Goal: Transaction & Acquisition: Purchase product/service

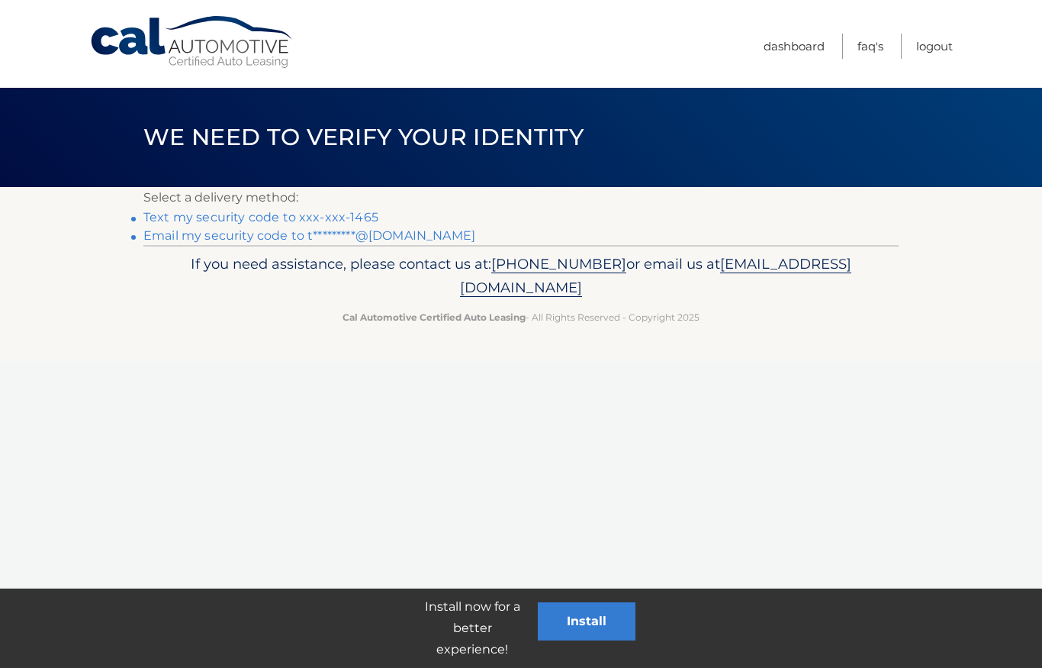
click at [346, 217] on link "Text my security code to xxx-xxx-1465" at bounding box center [260, 217] width 235 height 14
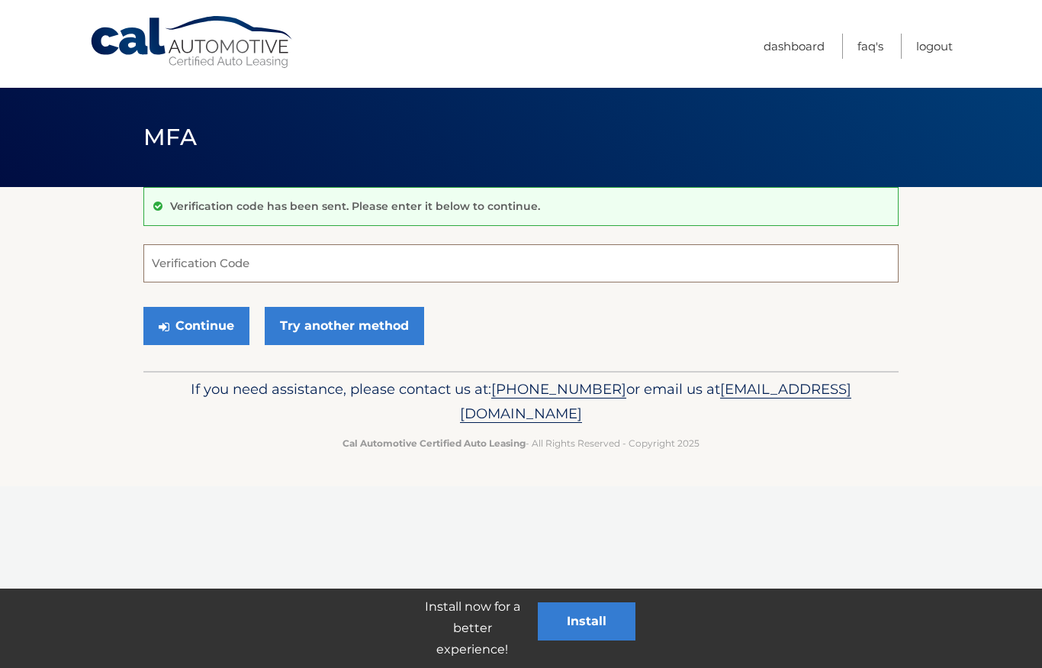
click at [362, 262] on input "Verification Code" at bounding box center [520, 263] width 755 height 38
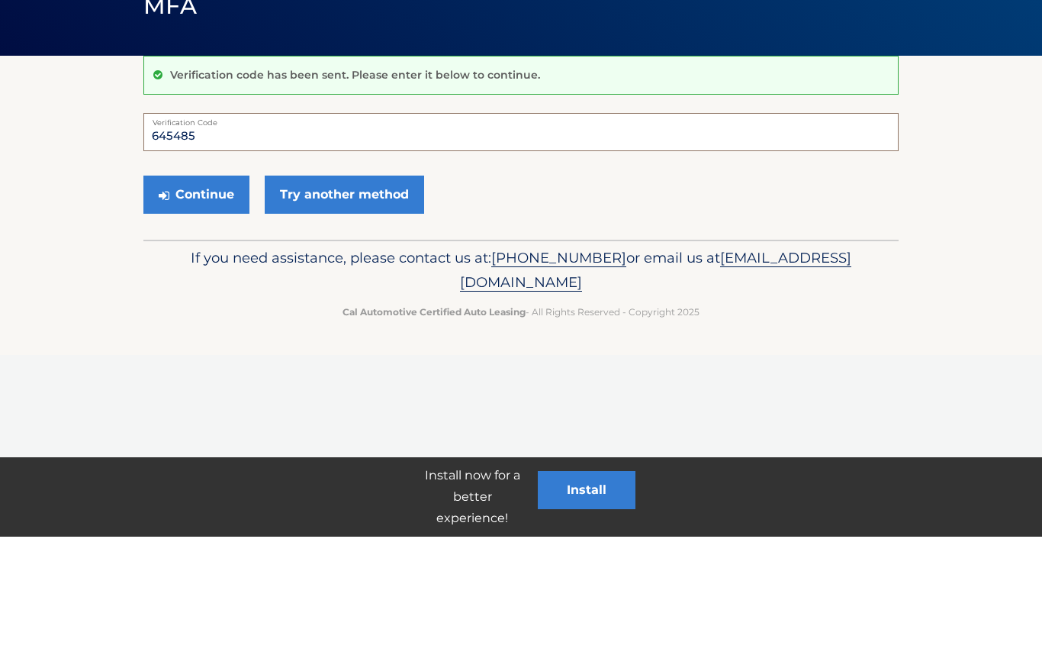
type input "645485"
click at [214, 307] on button "Continue" at bounding box center [196, 326] width 106 height 38
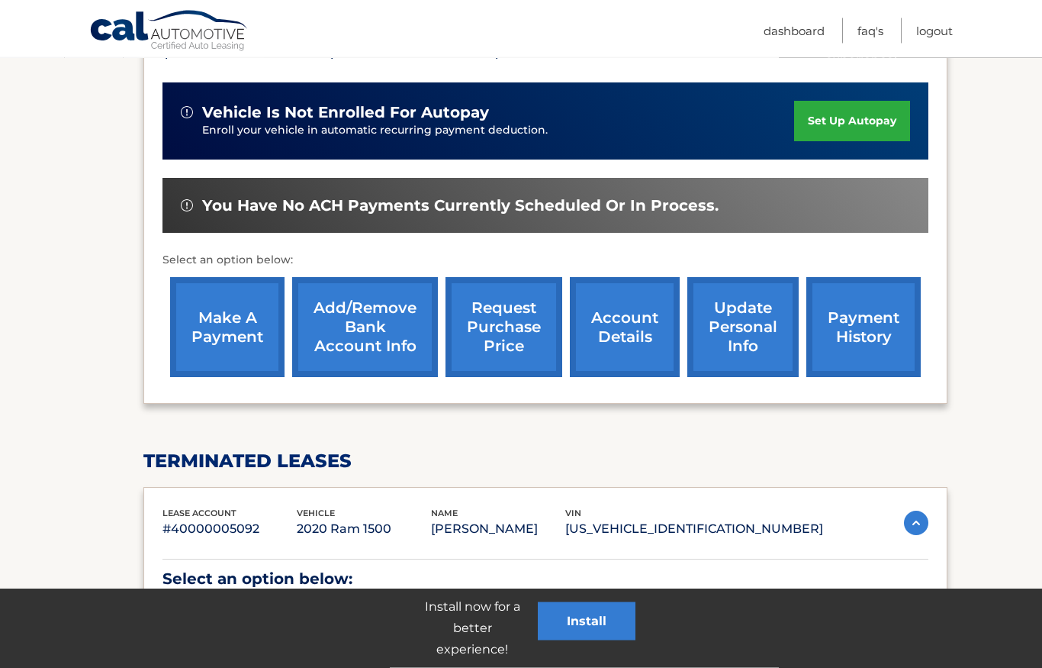
scroll to position [359, 0]
click at [226, 323] on link "make a payment" at bounding box center [227, 327] width 114 height 100
click at [639, 372] on link "account details" at bounding box center [625, 327] width 110 height 100
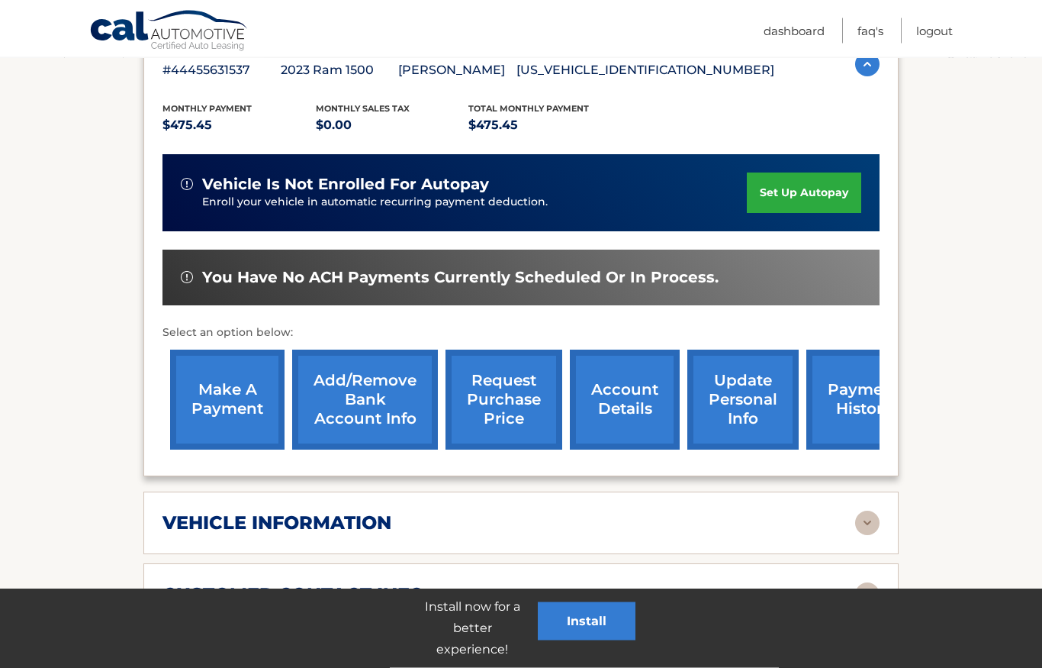
scroll to position [285, 0]
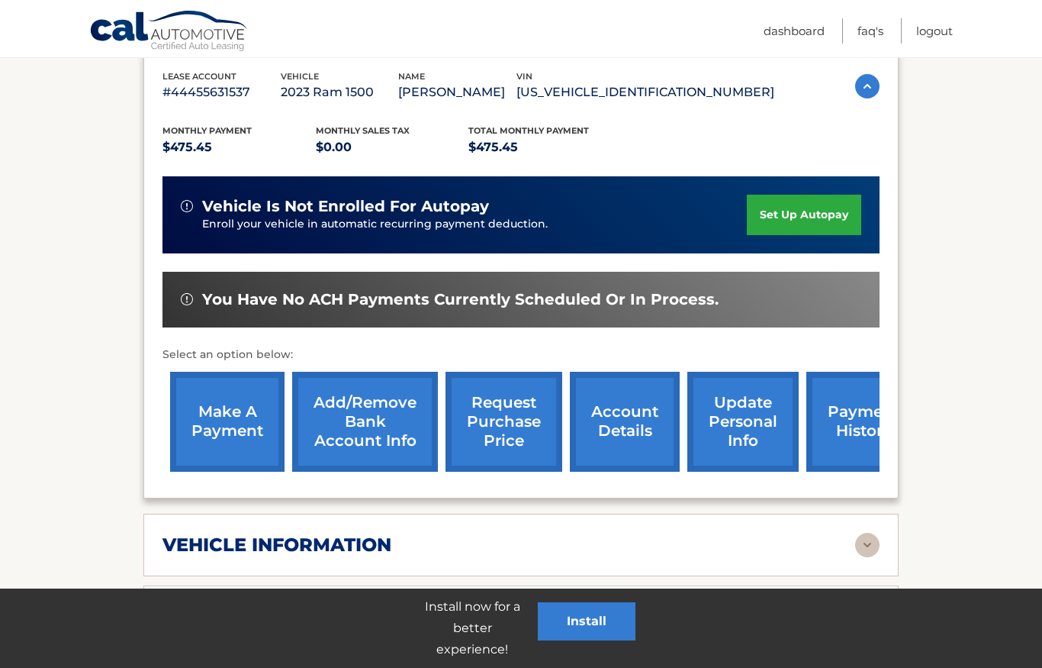
click at [225, 407] on link "make a payment" at bounding box center [227, 422] width 114 height 100
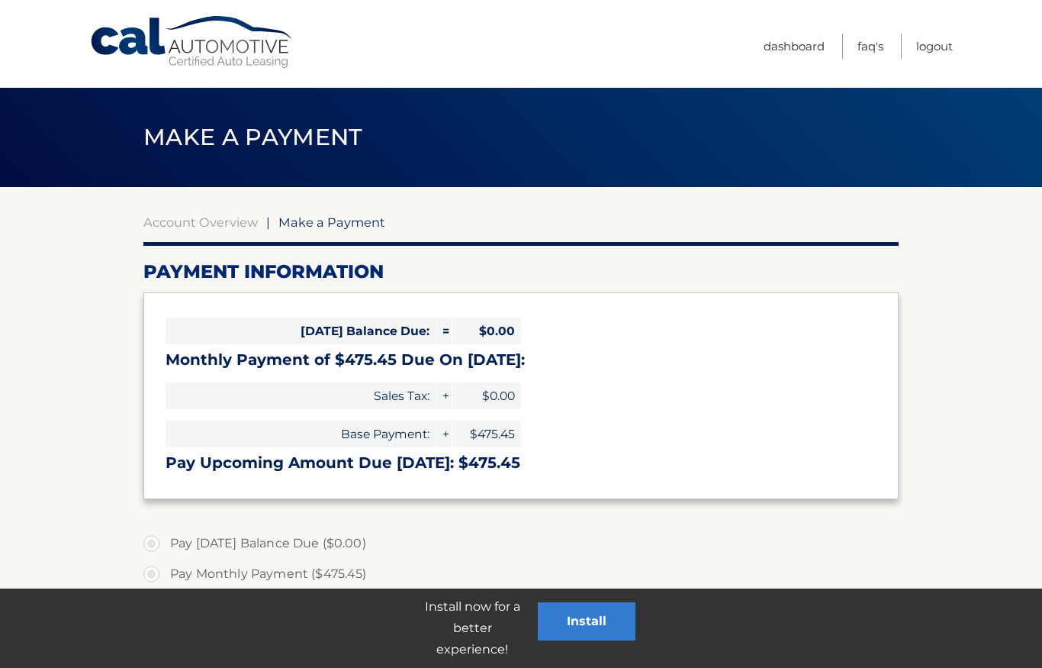
select select "ZjA1YTliZjAtZTU5Yi00ODAxLWFmMDAtNWQ1Yzk3YTBlYTk2"
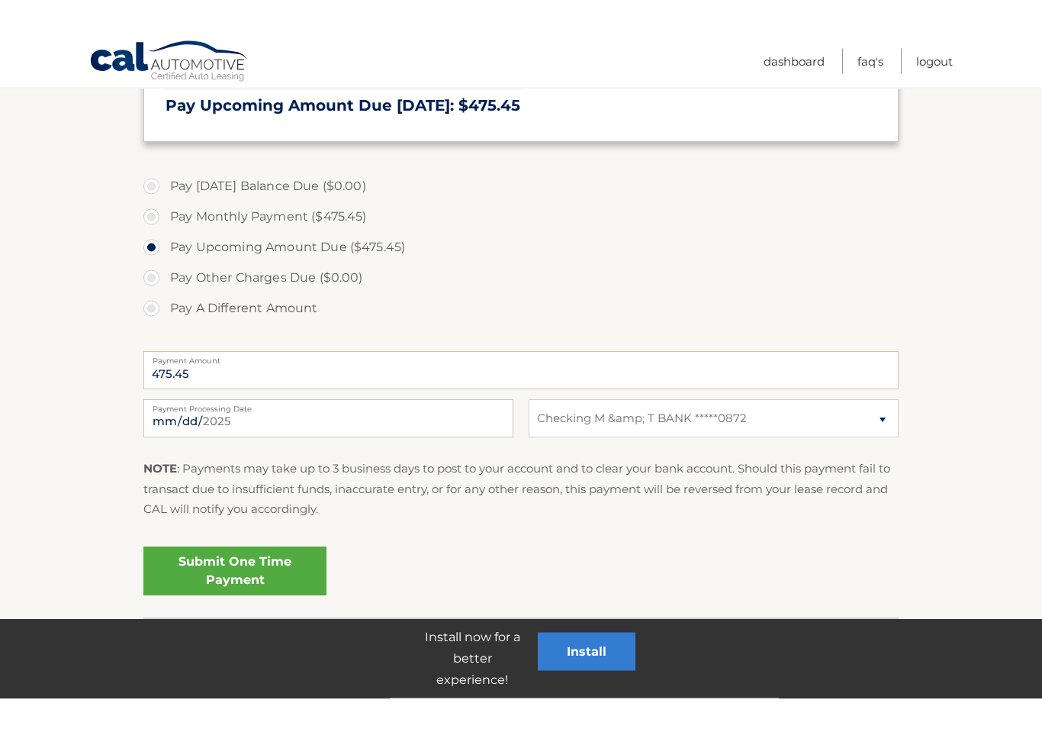
scroll to position [327, 0]
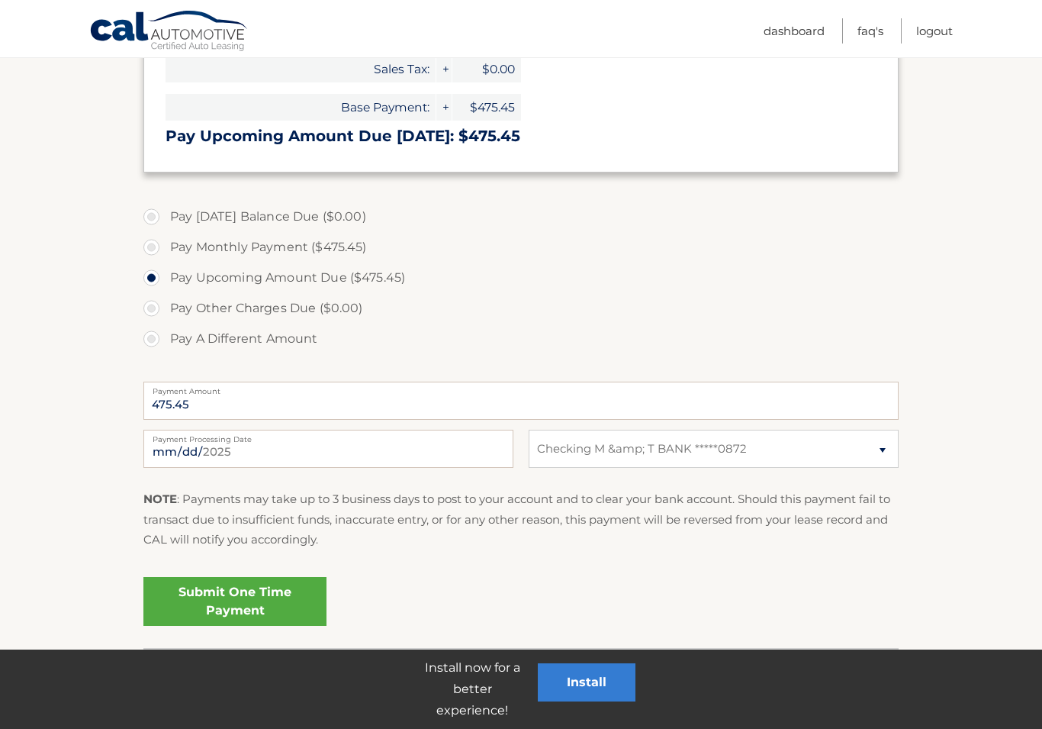
click at [266, 600] on link "Submit One Time Payment" at bounding box center [234, 601] width 183 height 49
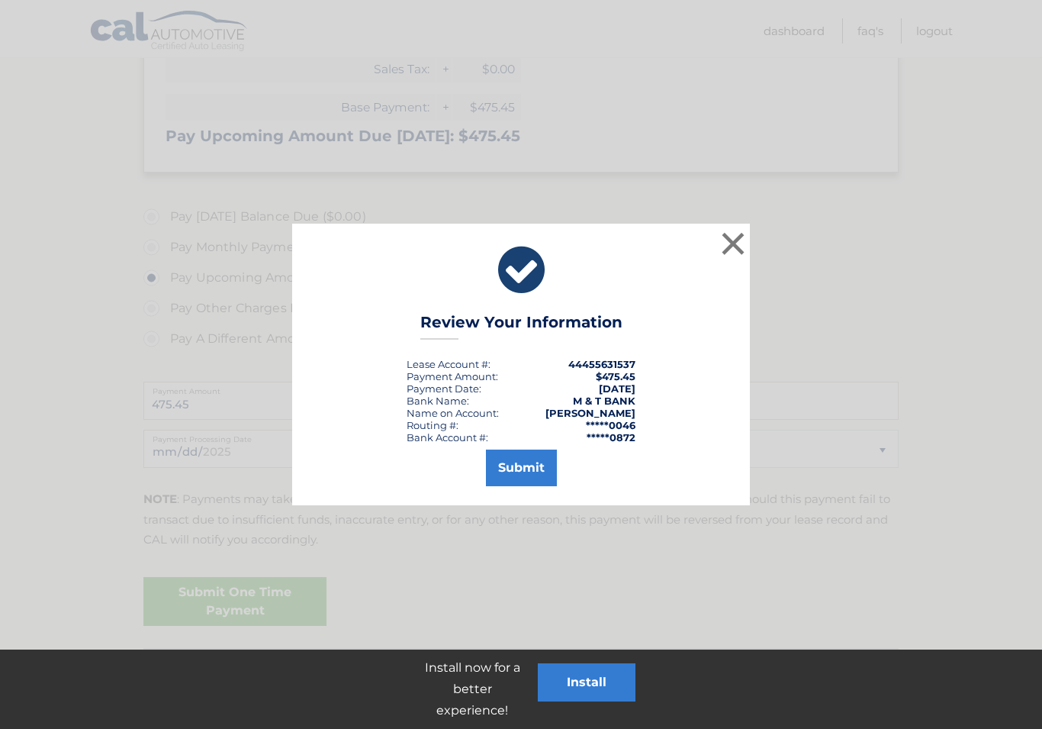
click at [520, 468] on button "Submit" at bounding box center [521, 467] width 71 height 37
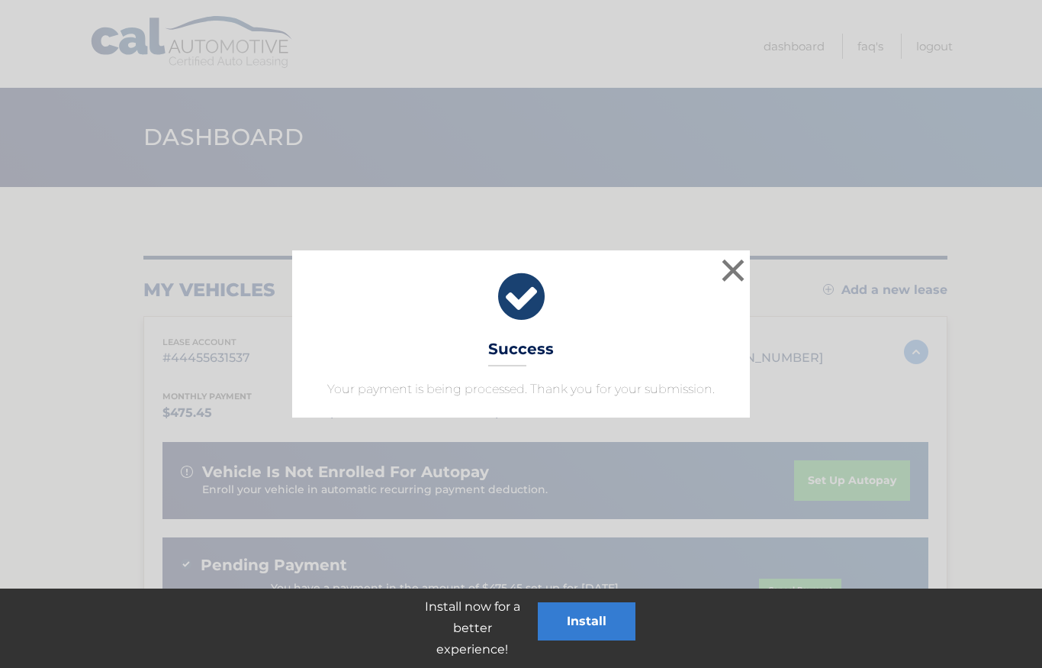
click at [737, 275] on button "×" at bounding box center [733, 270] width 31 height 31
